Goal: Task Accomplishment & Management: Manage account settings

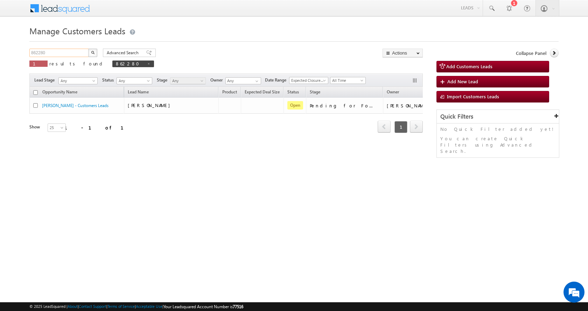
click at [38, 53] on input "862280" at bounding box center [59, 53] width 60 height 8
paste input "90176"
type input "890176"
click at [88, 49] on button "button" at bounding box center [92, 53] width 9 height 8
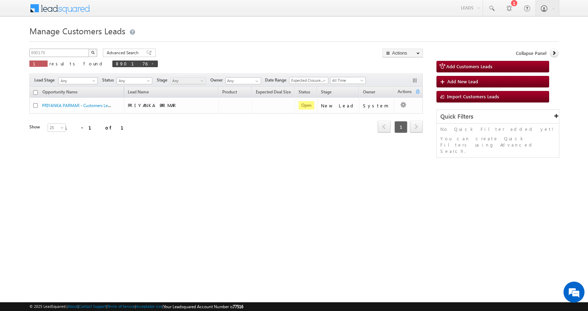
click at [88, 49] on button "button" at bounding box center [92, 53] width 9 height 8
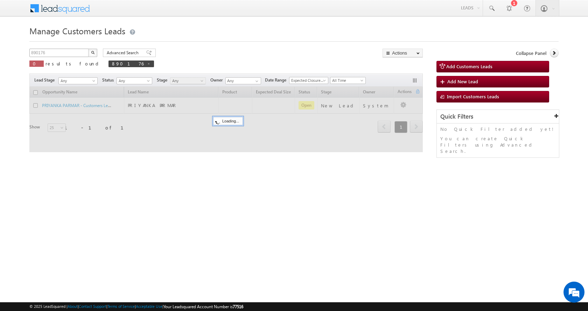
click at [88, 49] on button "button" at bounding box center [92, 53] width 9 height 8
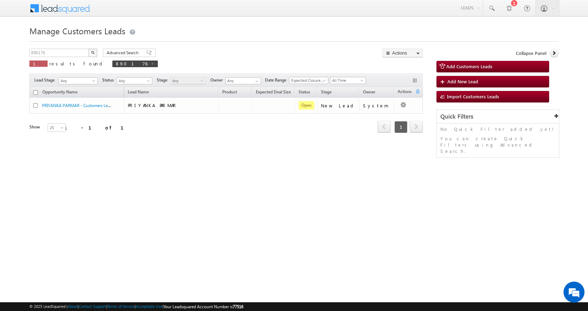
click at [92, 51] on img "button" at bounding box center [92, 52] width 3 height 3
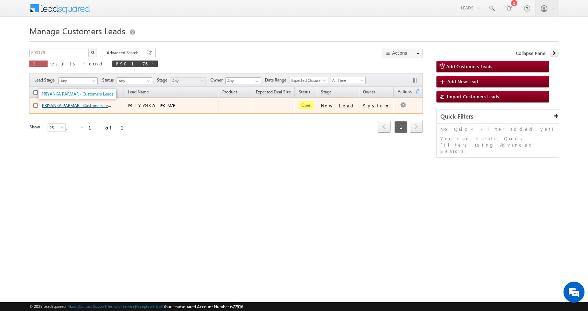
click at [71, 107] on link "PRIYANKA PARMAR - Customers Leads" at bounding box center [78, 105] width 72 height 6
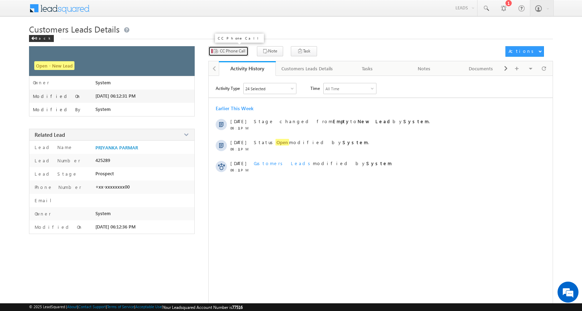
click at [235, 49] on span "CC Phone Call" at bounding box center [233, 51] width 26 height 6
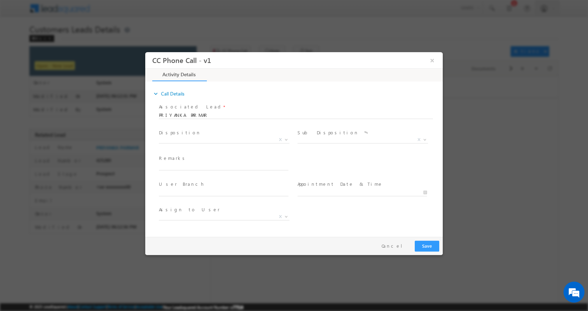
select select "anil.ahirwar@sgrlimited.in"
click at [194, 166] on input "text" at bounding box center [223, 166] width 129 height 7
type input "SANGITA VIRENDRA BALI-9009767300-RENOVATION-LOAN-5 L- PV-35-AGE-40-REG-NAGAR NI…"
click at [286, 138] on b at bounding box center [286, 139] width 4 height 2
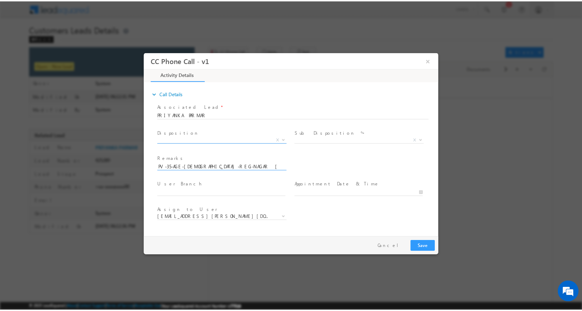
scroll to position [0, 0]
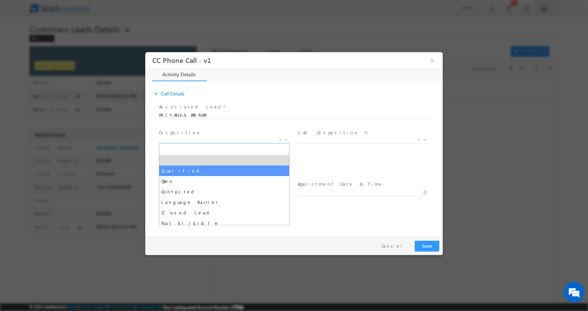
select select "Qualified"
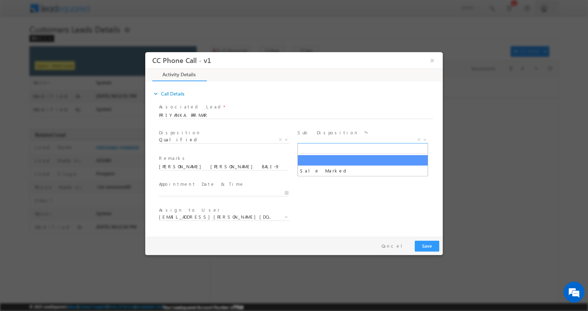
click at [424, 140] on b at bounding box center [425, 139] width 4 height 2
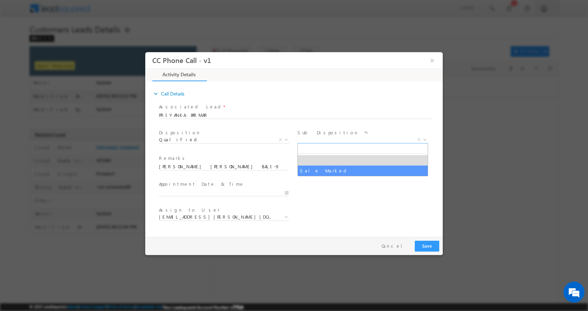
select select "Sale Marked"
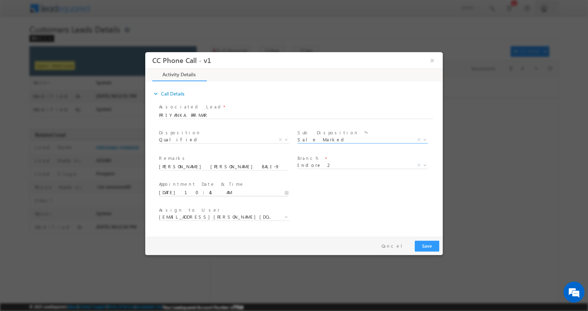
click at [287, 191] on input "09/18/2025 10:41 AM" at bounding box center [223, 192] width 129 height 7
type input "09/18/2025 11:41 AM"
type input "11"
click at [186, 181] on span at bounding box center [185, 180] width 5 height 5
type input "09/18/2025 12:41 PM"
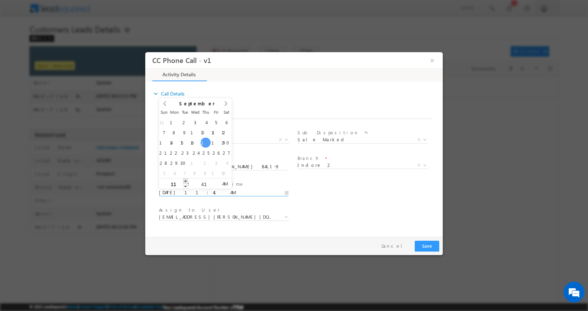
type input "12"
click at [186, 181] on span at bounding box center [185, 180] width 5 height 5
type input "09/18/2025 1:41 PM"
type input "01"
click at [186, 181] on span at bounding box center [185, 180] width 5 height 5
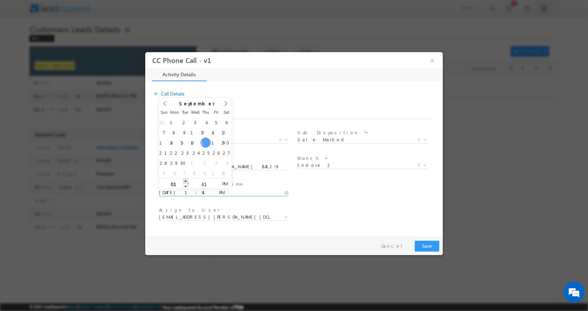
type input "09/18/2025 2:41 PM"
type input "02"
click at [186, 181] on span at bounding box center [185, 180] width 5 height 5
click at [424, 244] on button "Save" at bounding box center [427, 245] width 24 height 11
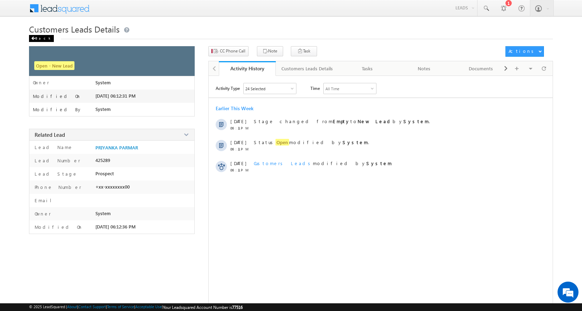
click at [38, 37] on div "Back" at bounding box center [41, 38] width 25 height 7
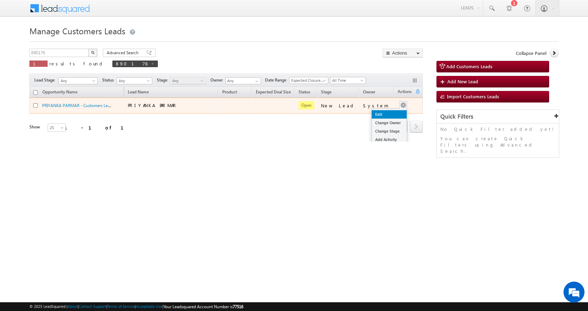
click at [389, 116] on link "Edit" at bounding box center [389, 114] width 35 height 8
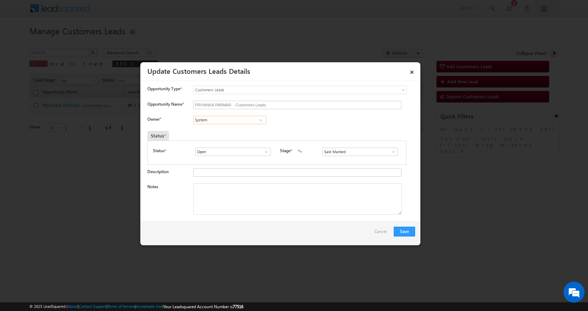
click at [219, 122] on input "System" at bounding box center [229, 120] width 73 height 8
paste input "[PERSON_NAME]"
click at [241, 130] on link "Banveer Singh banveer.singh@sgrlimited.in" at bounding box center [229, 130] width 73 height 13
type input "[PERSON_NAME]"
click at [225, 200] on textarea "Notes" at bounding box center [297, 198] width 209 height 31
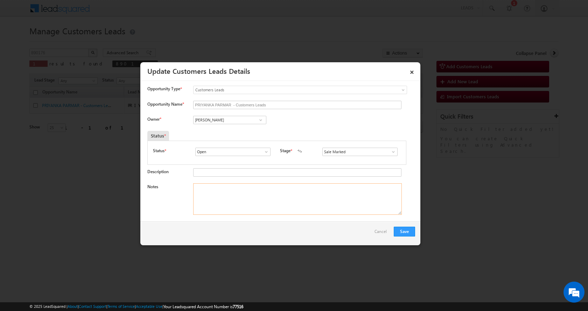
paste textarea "SANGITA VIRENDRA BALI-9009767300-RENOVATION-LOAN-5 L- PV-35-AGE-40-REG-NAGAR NI…"
type textarea "SANGITA VIRENDRA BALI-9009767300-RENOVATION-LOAN-5 L- PV-35-AGE-40-REG-NAGAR NI…"
click at [403, 232] on button "Save" at bounding box center [404, 232] width 21 height 10
